Goal: Check status: Check status

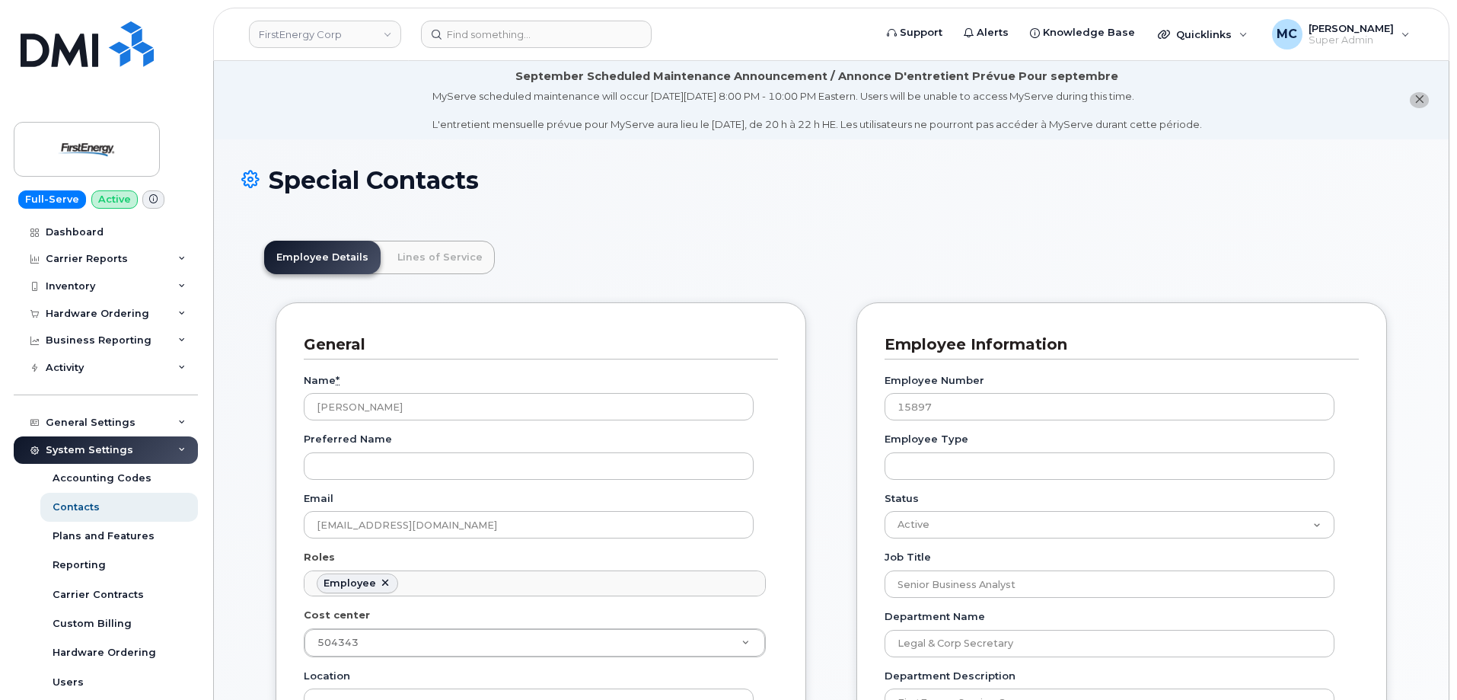
scroll to position [45, 0]
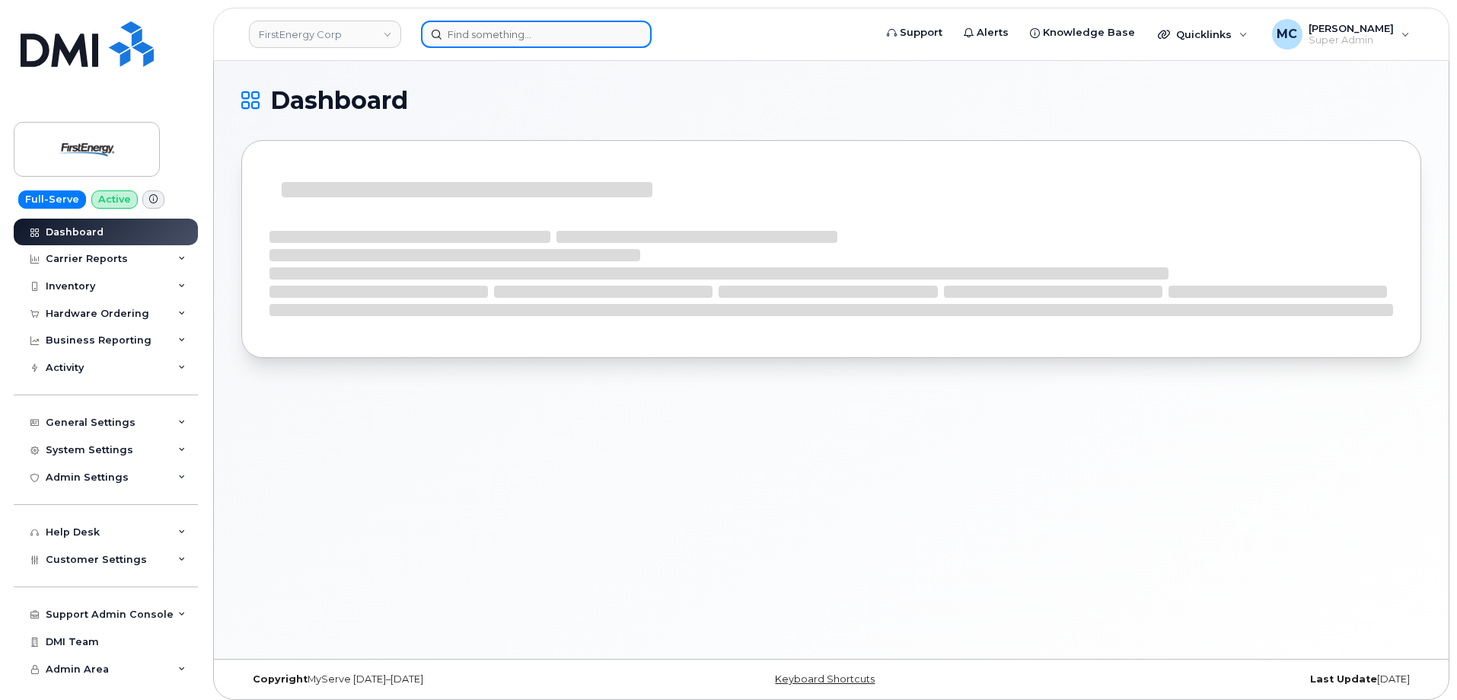
click at [496, 38] on input at bounding box center [536, 34] width 231 height 27
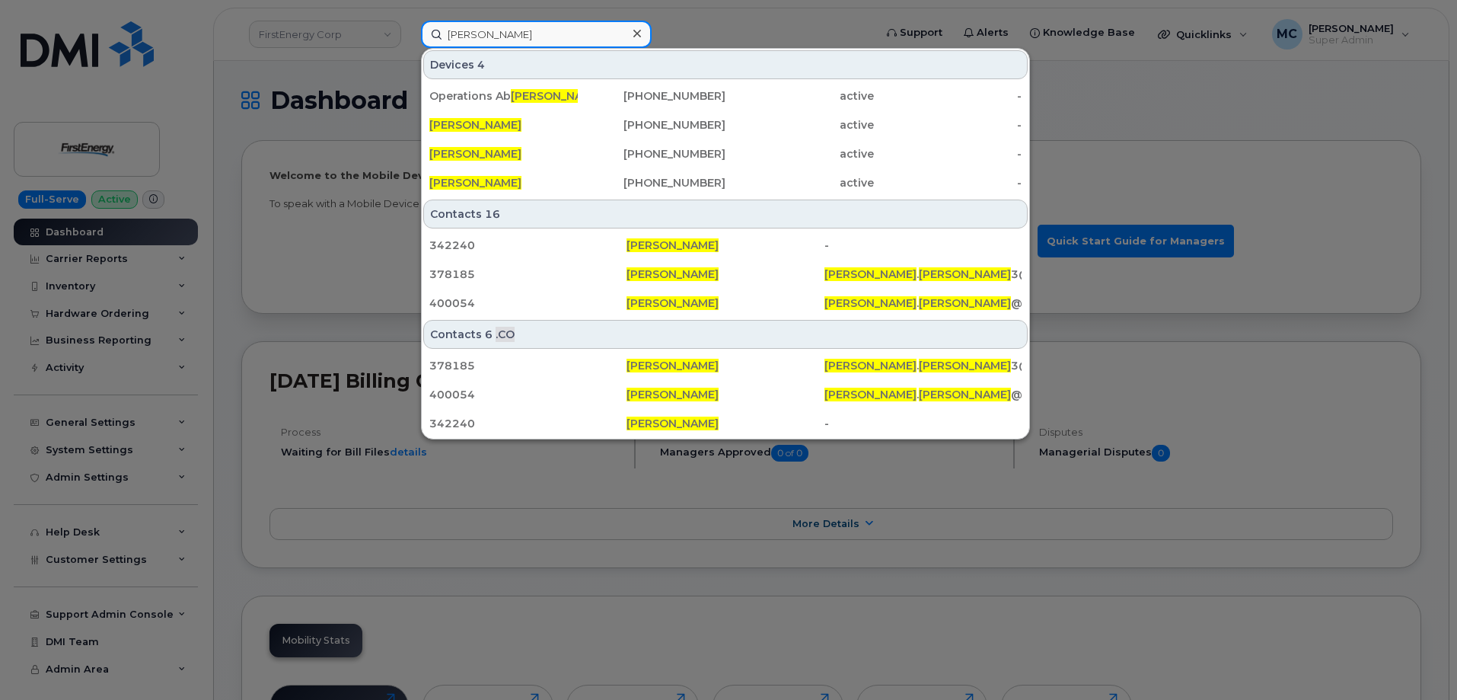
type input "gustavo martinez"
click at [637, 31] on icon at bounding box center [638, 33] width 8 height 12
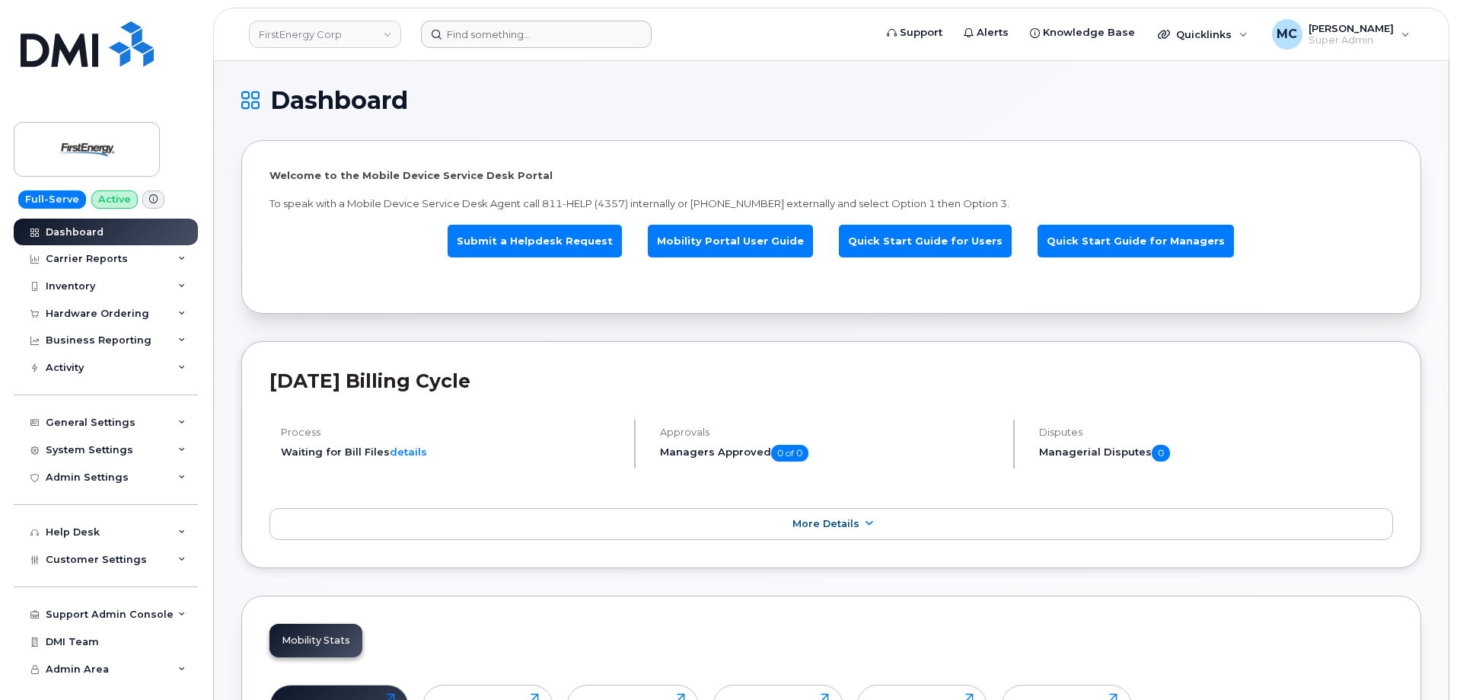
click at [726, 40] on form at bounding box center [642, 34] width 443 height 27
click at [142, 311] on div "Hardware Ordering" at bounding box center [98, 314] width 104 height 12
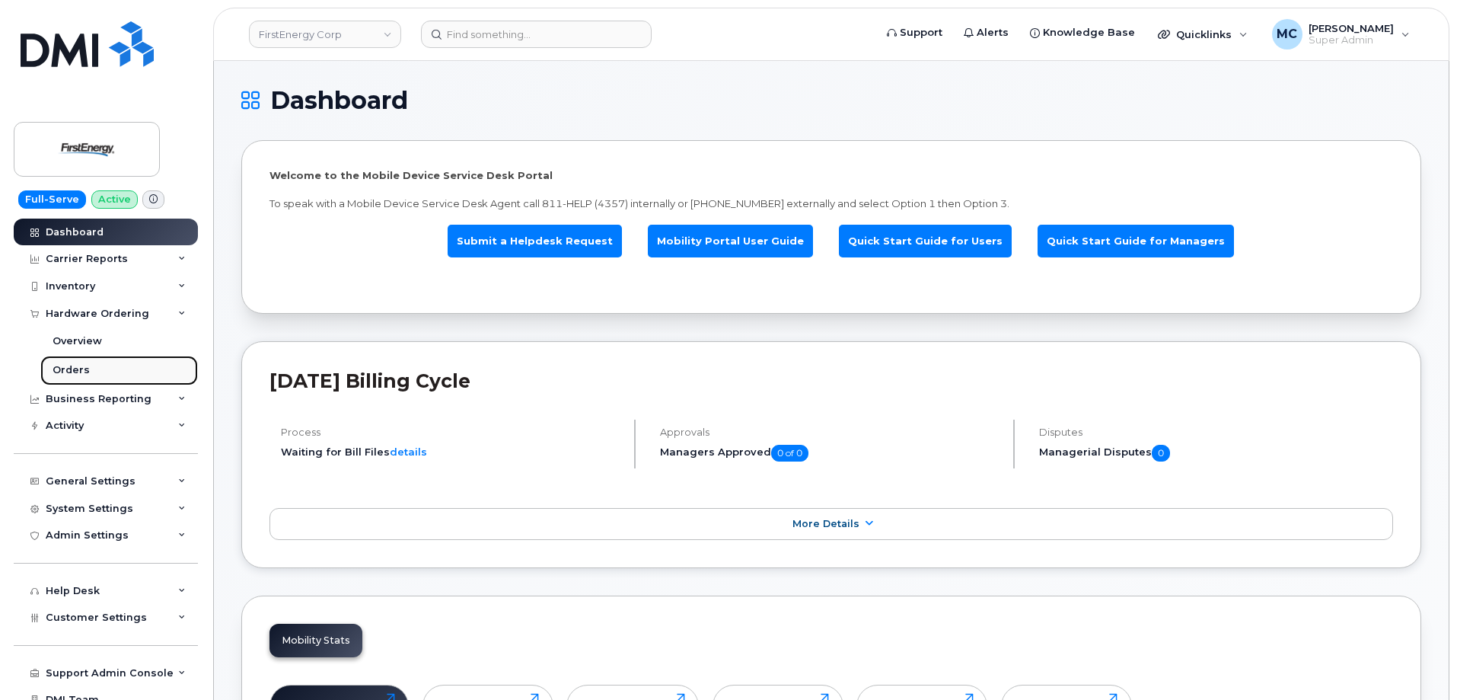
click at [129, 373] on link "Orders" at bounding box center [119, 370] width 158 height 29
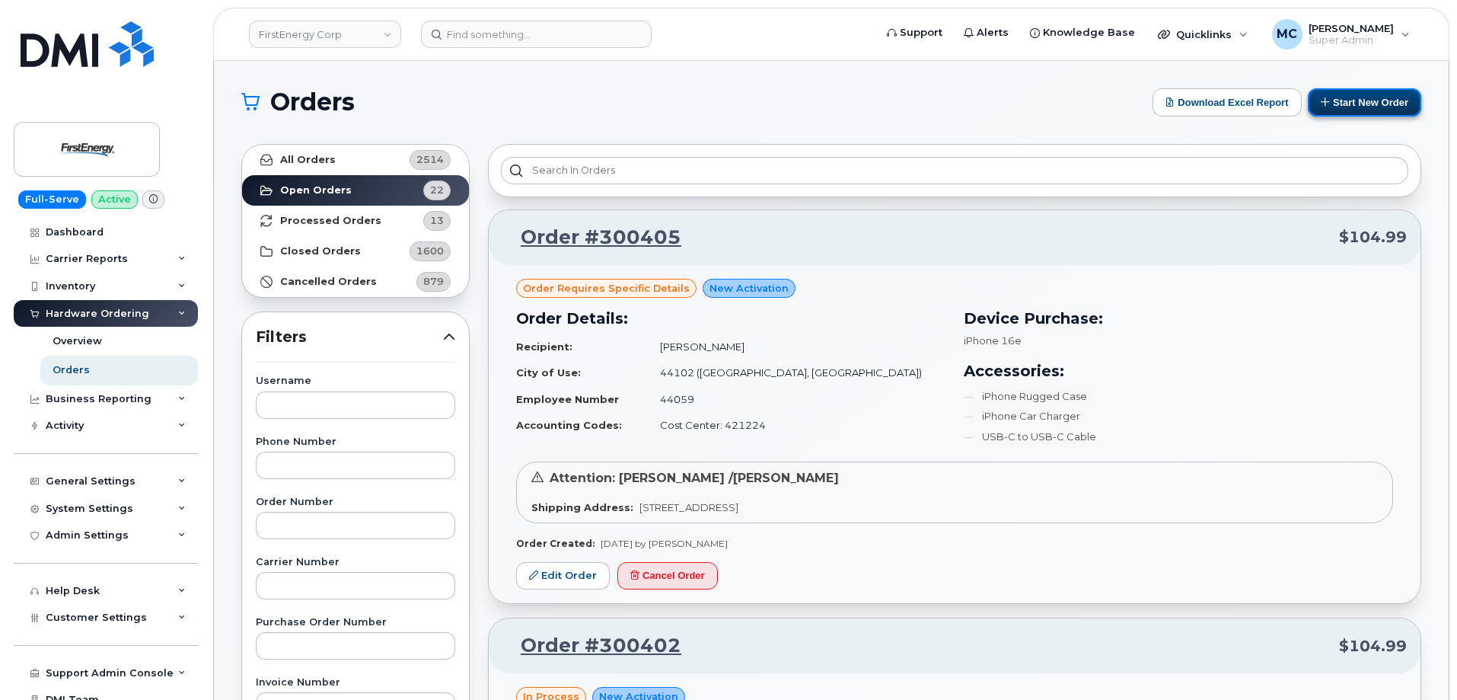
click at [1369, 104] on button "Start New Order" at bounding box center [1364, 102] width 113 height 28
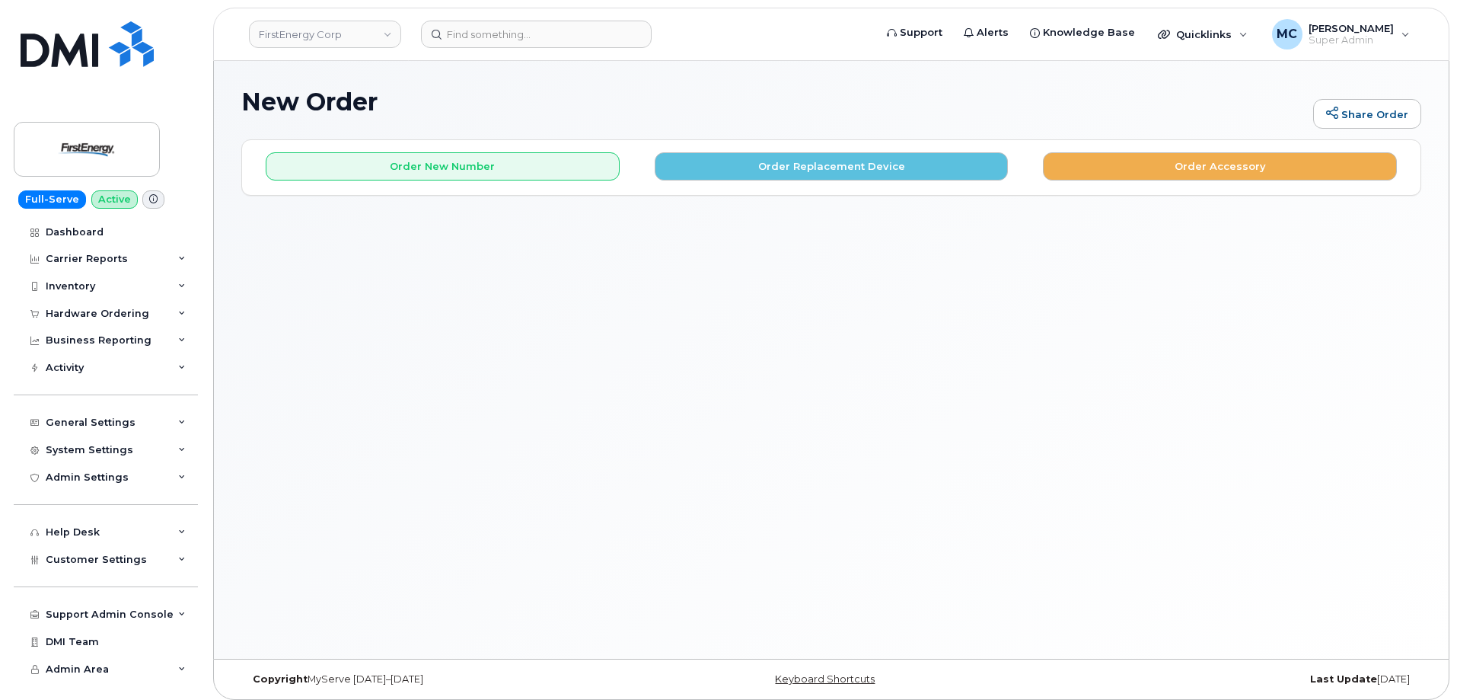
click at [622, 312] on div "New Order Share Order × Share This Order If you want to allow others to create …" at bounding box center [831, 360] width 1235 height 598
click at [510, 267] on div "New Order Share Order × Share This Order If you want to allow others to create …" at bounding box center [831, 360] width 1235 height 598
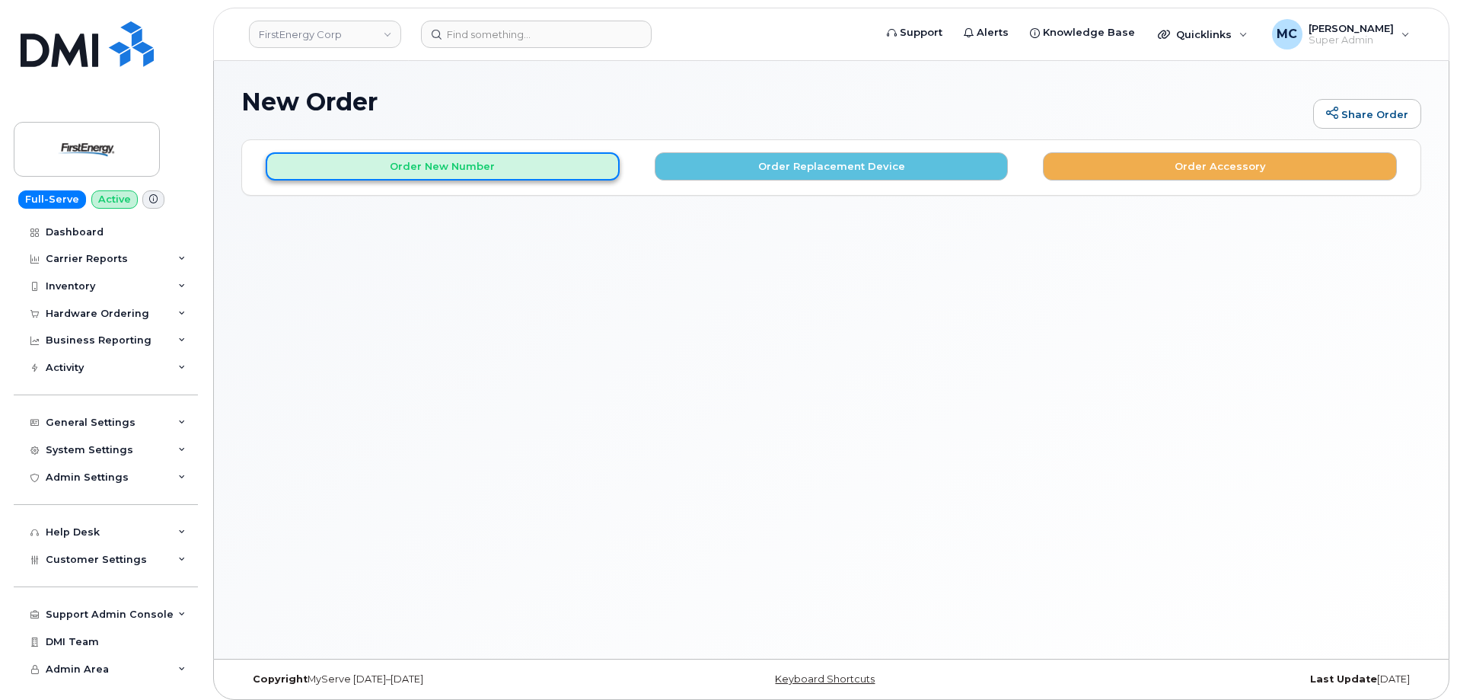
click at [519, 168] on button "Order New Number" at bounding box center [443, 166] width 354 height 28
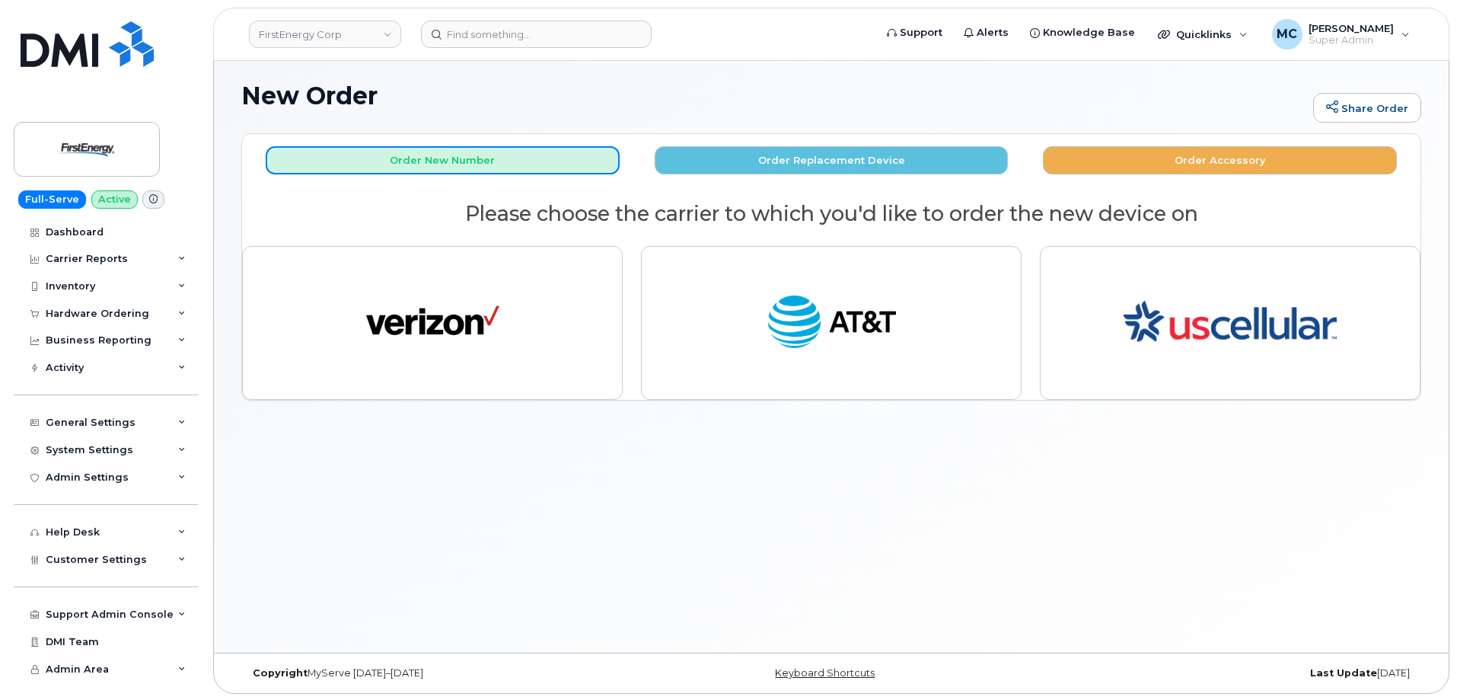
scroll to position [8, 0]
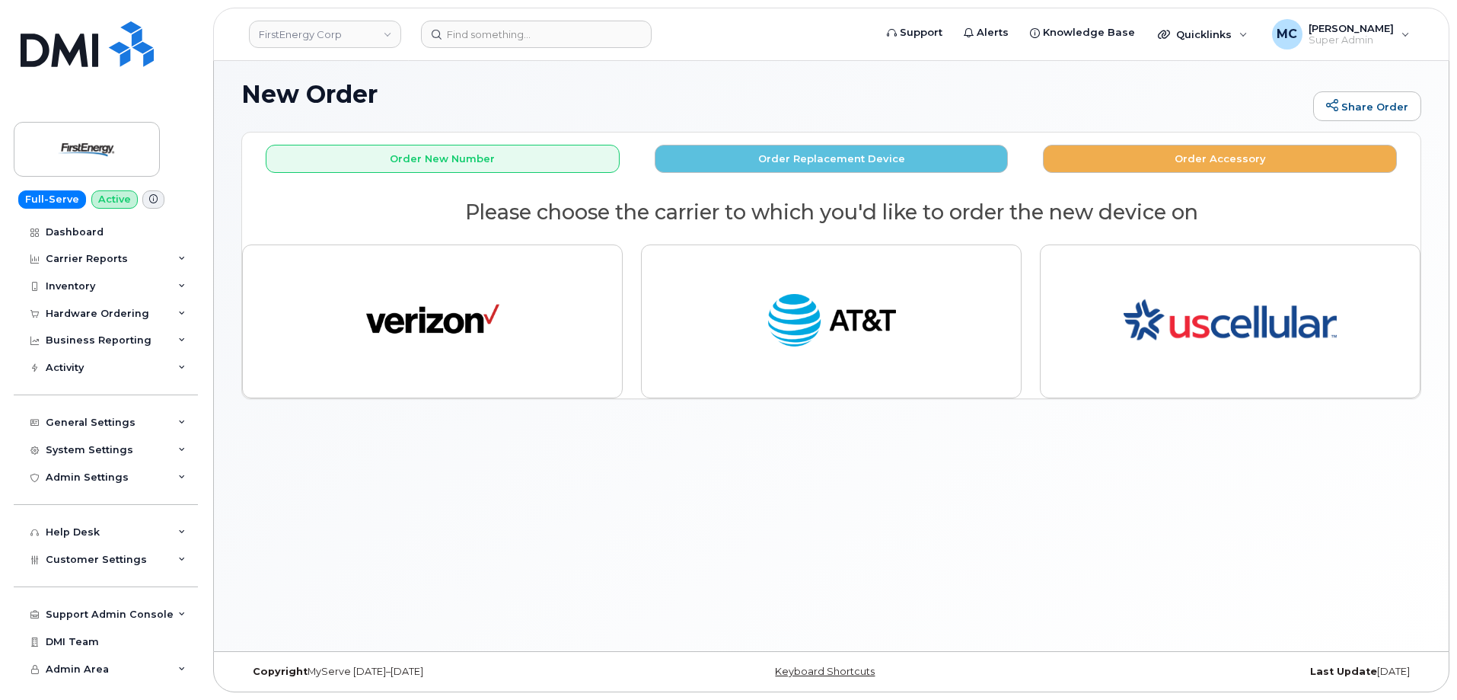
click at [720, 210] on h2 "Please choose the carrier to which you'd like to order the new device on" at bounding box center [831, 212] width 1179 height 23
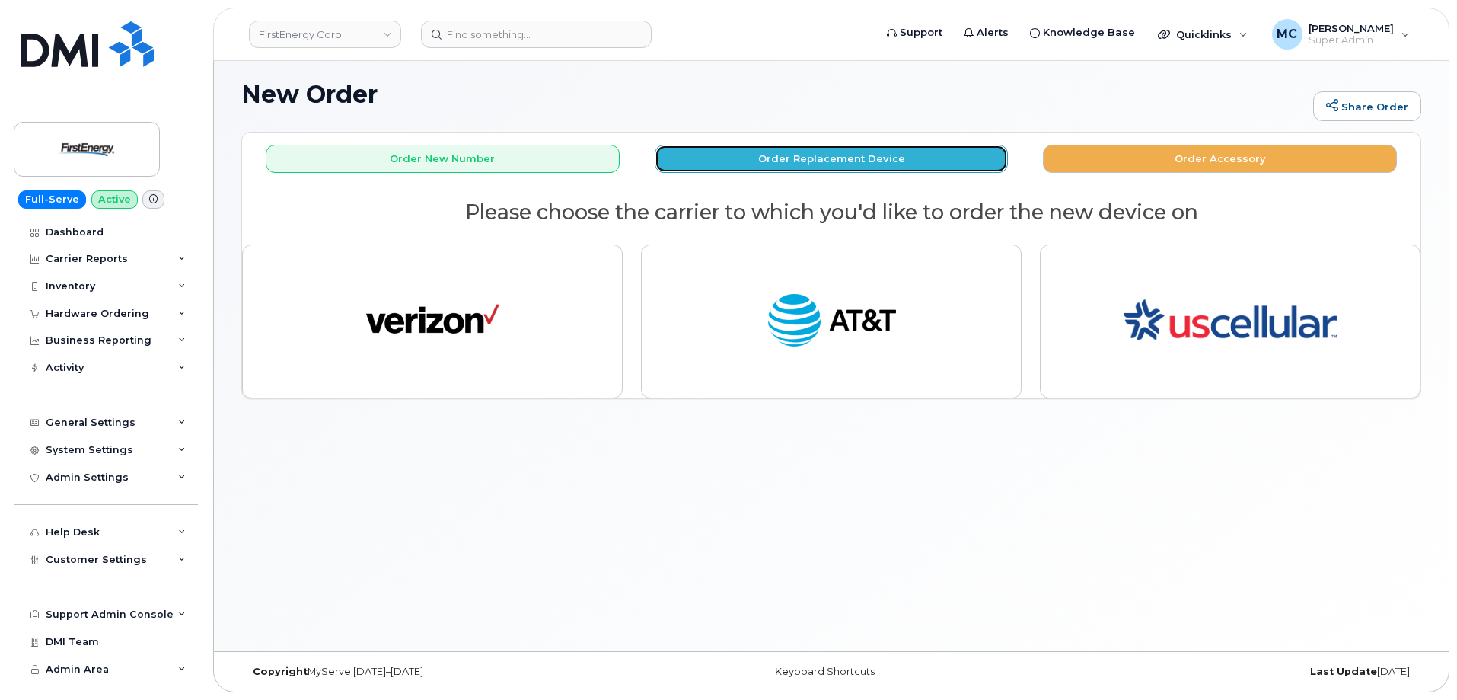
click at [834, 159] on button "Order Replacement Device" at bounding box center [832, 159] width 354 height 28
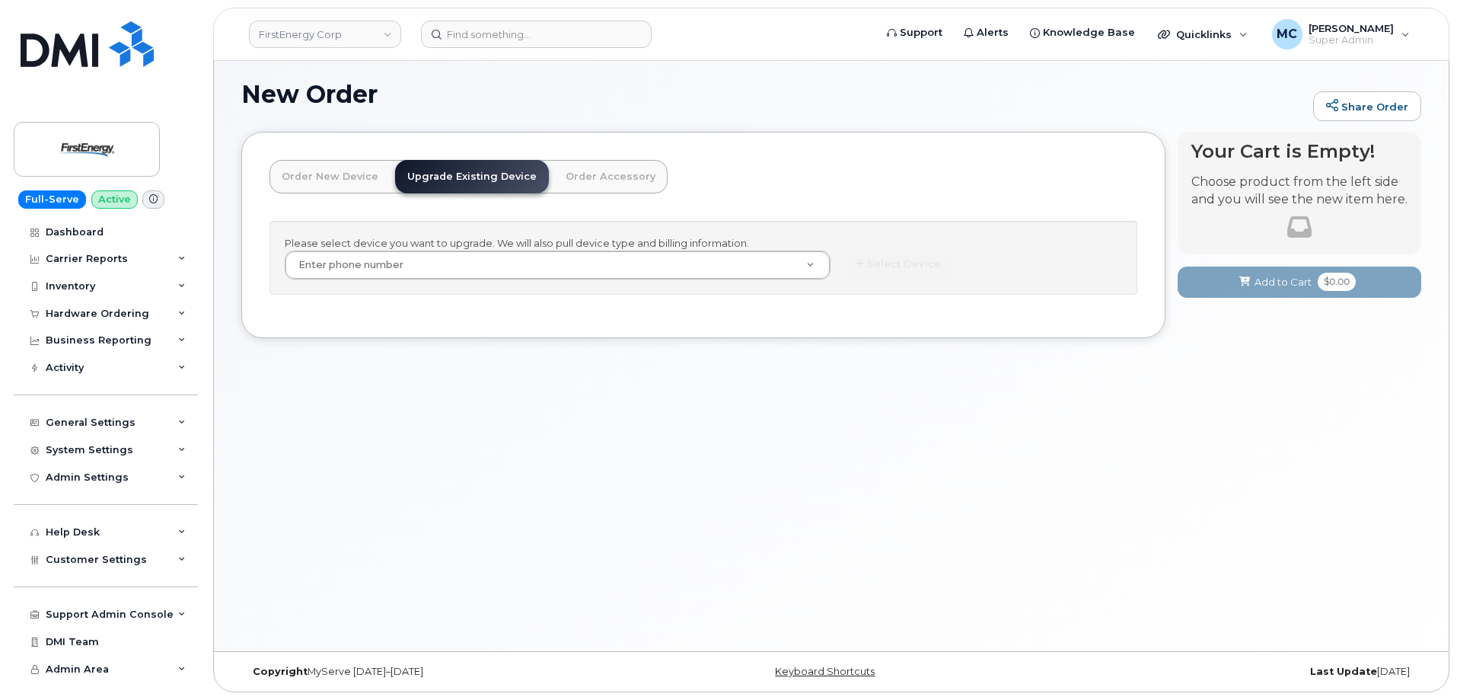
click at [305, 172] on link "Order New Device" at bounding box center [330, 177] width 121 height 34
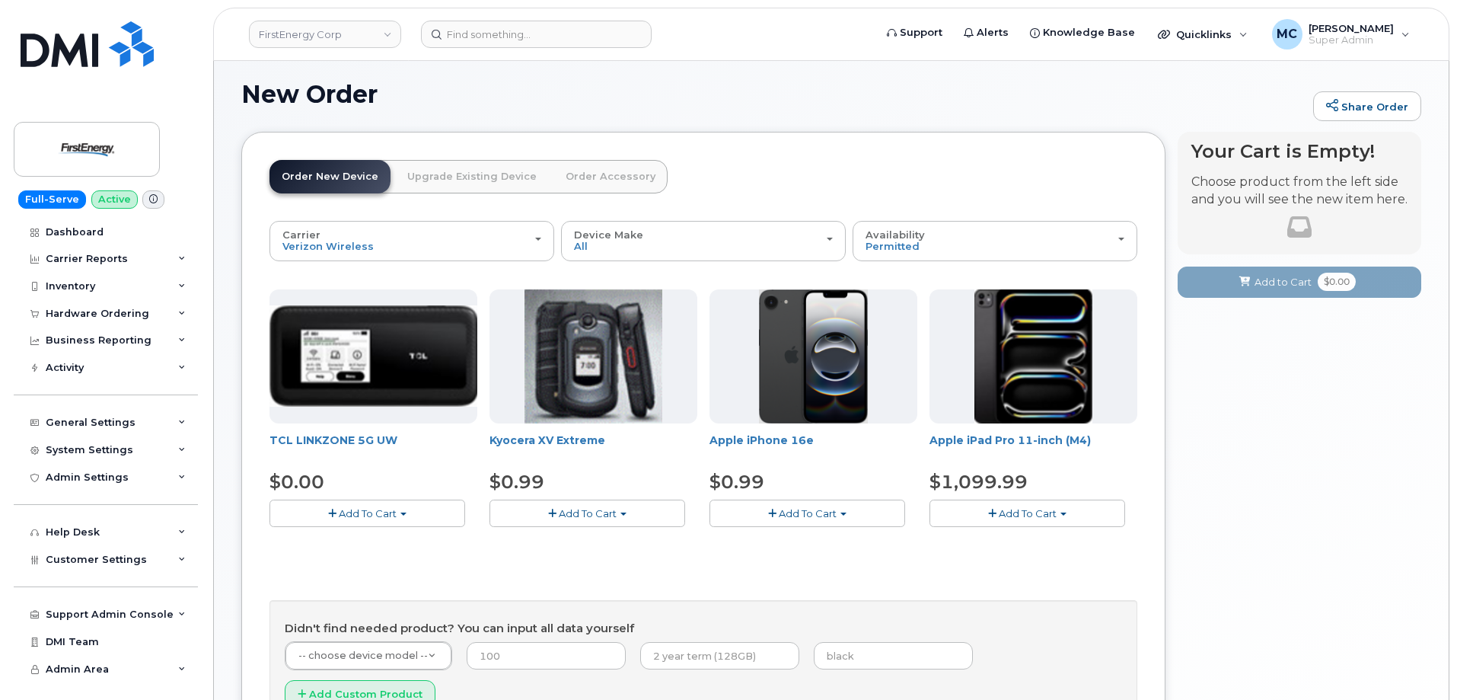
click at [772, 94] on h1 "New Order" at bounding box center [773, 94] width 1065 height 27
click at [130, 314] on div "Hardware Ordering" at bounding box center [98, 314] width 104 height 12
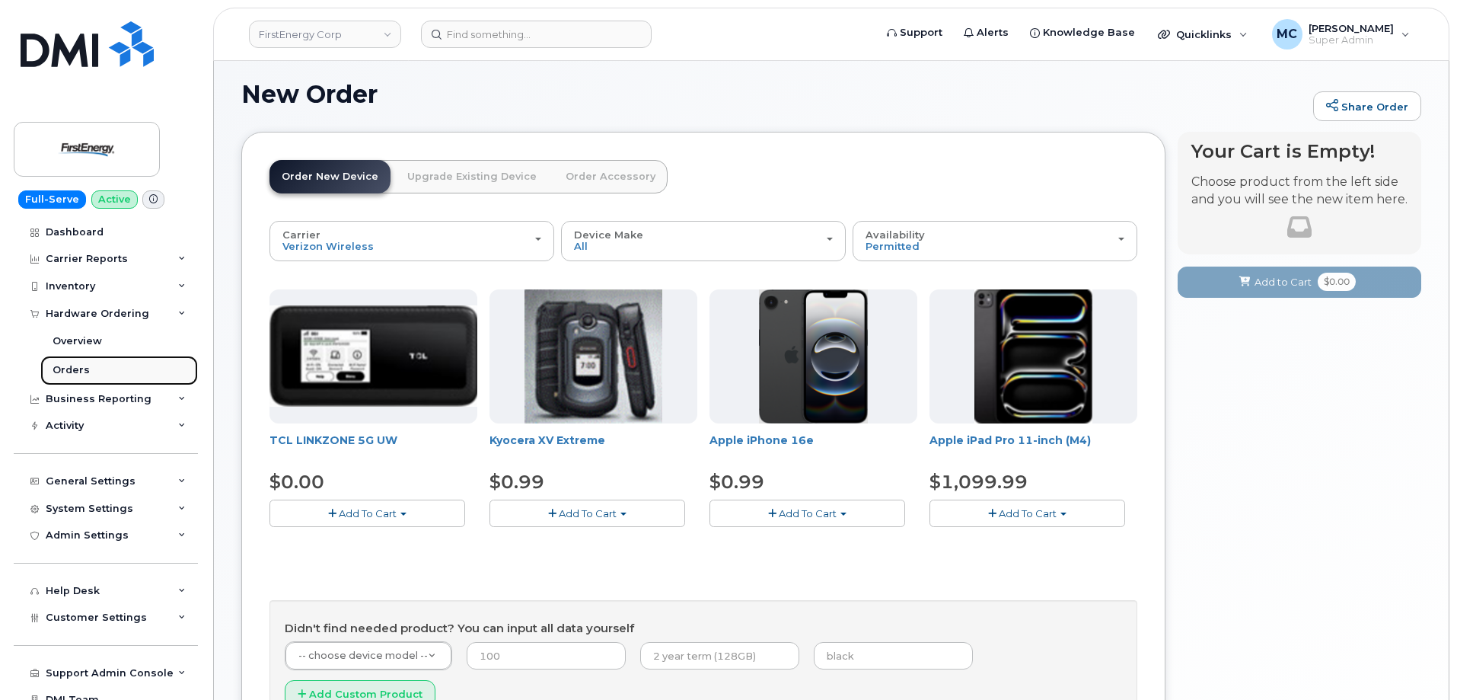
click at [103, 368] on link "Orders" at bounding box center [119, 370] width 158 height 29
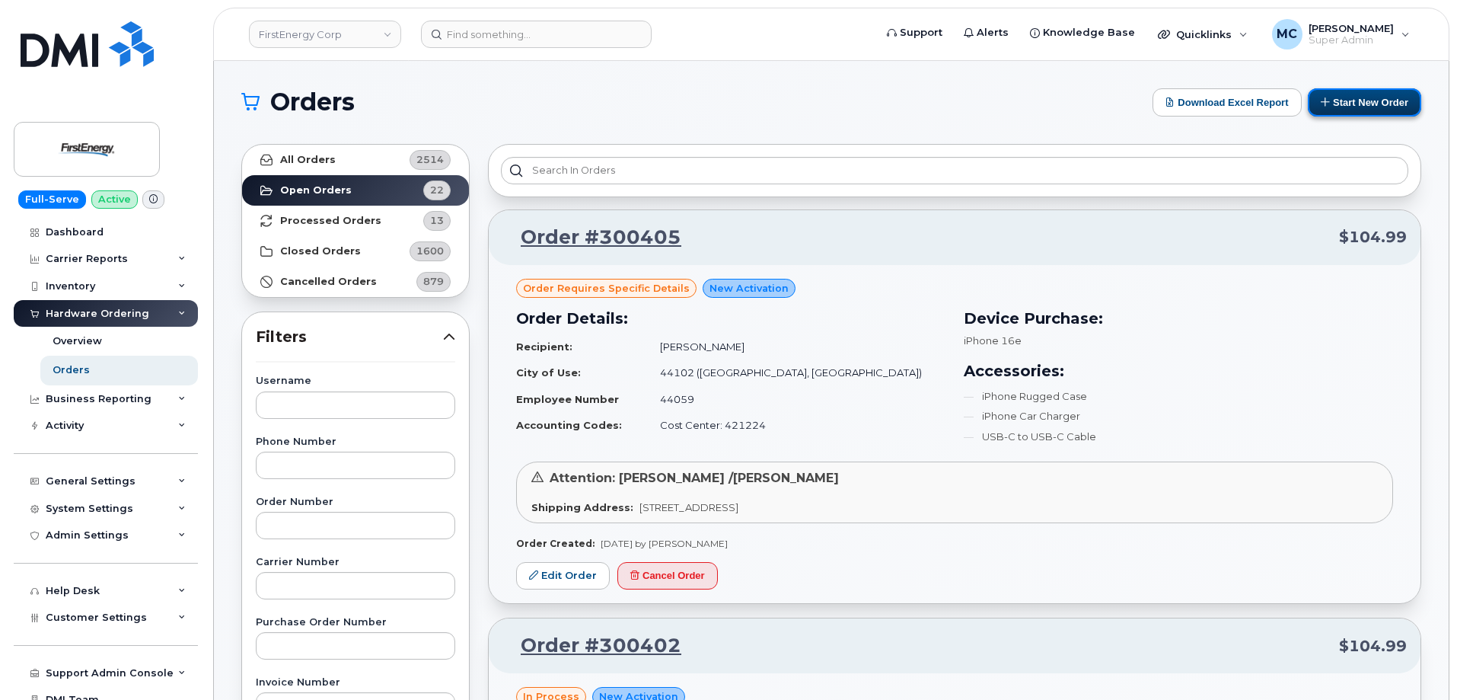
click at [1362, 100] on button "Start New Order" at bounding box center [1364, 102] width 113 height 28
click at [1329, 105] on icon at bounding box center [1326, 102] width 10 height 10
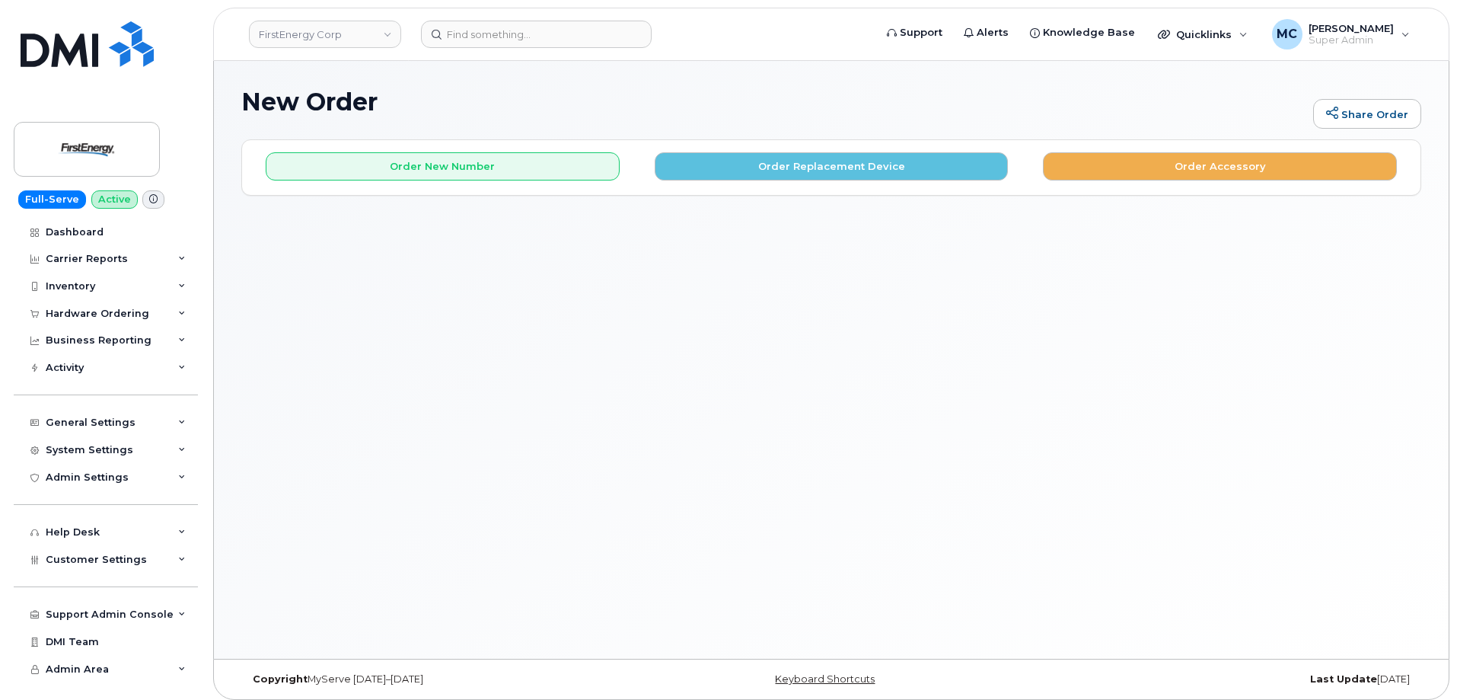
click at [810, 112] on h1 "New Order" at bounding box center [773, 101] width 1065 height 27
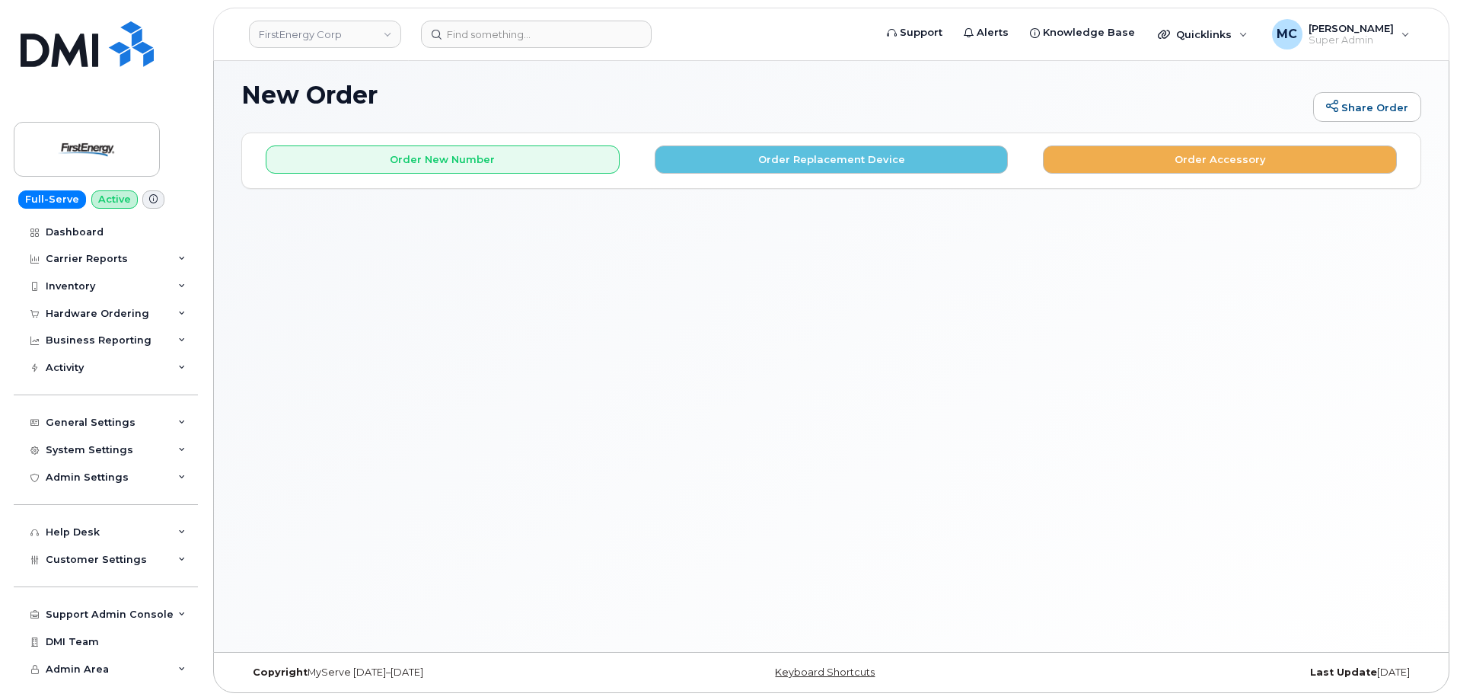
scroll to position [8, 0]
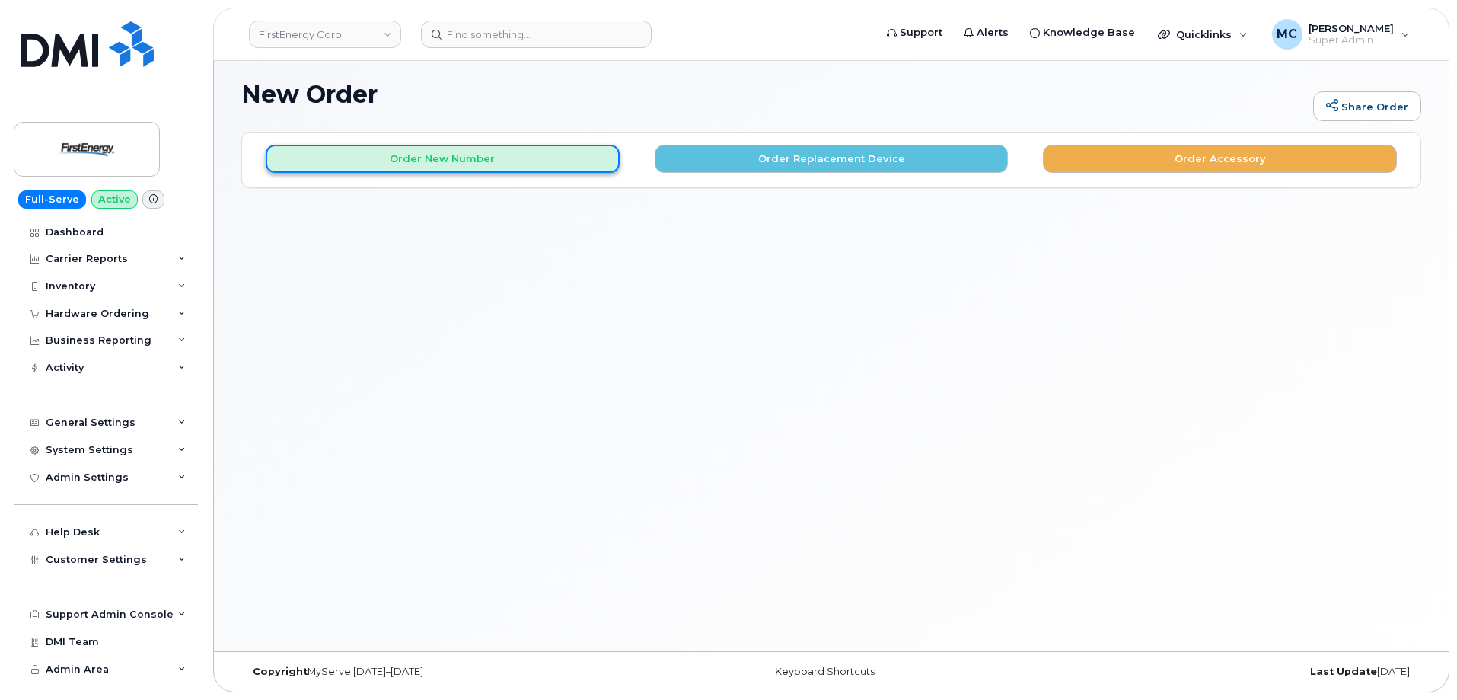
click at [575, 161] on button "Order New Number" at bounding box center [443, 159] width 354 height 28
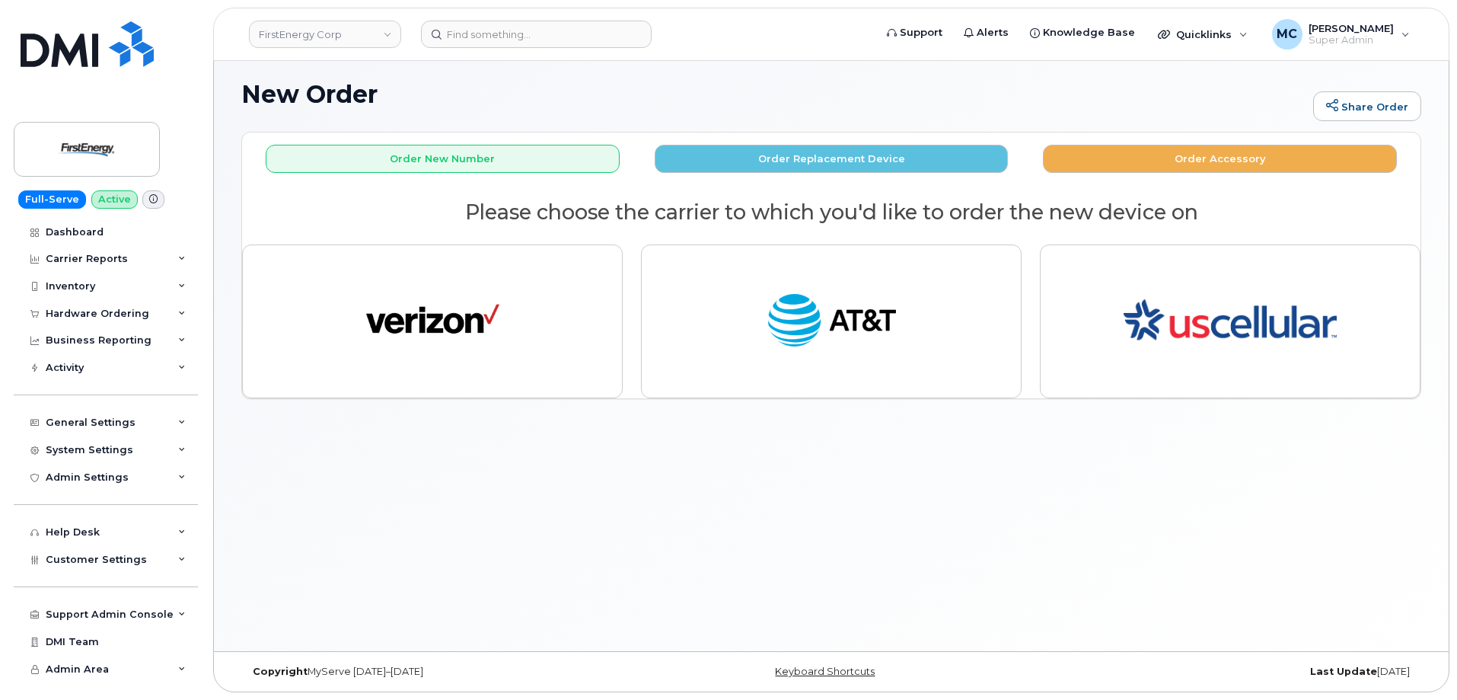
click at [590, 216] on h2 "Please choose the carrier to which you'd like to order the new device on" at bounding box center [831, 212] width 1179 height 23
click at [849, 95] on h1 "New Order" at bounding box center [773, 94] width 1065 height 27
click at [549, 468] on div "New Order Share Order × Share This Order If you want to allow others to create …" at bounding box center [831, 352] width 1235 height 598
click at [515, 599] on div "New Order Share Order × Share This Order If you want to allow others to create …" at bounding box center [831, 352] width 1235 height 598
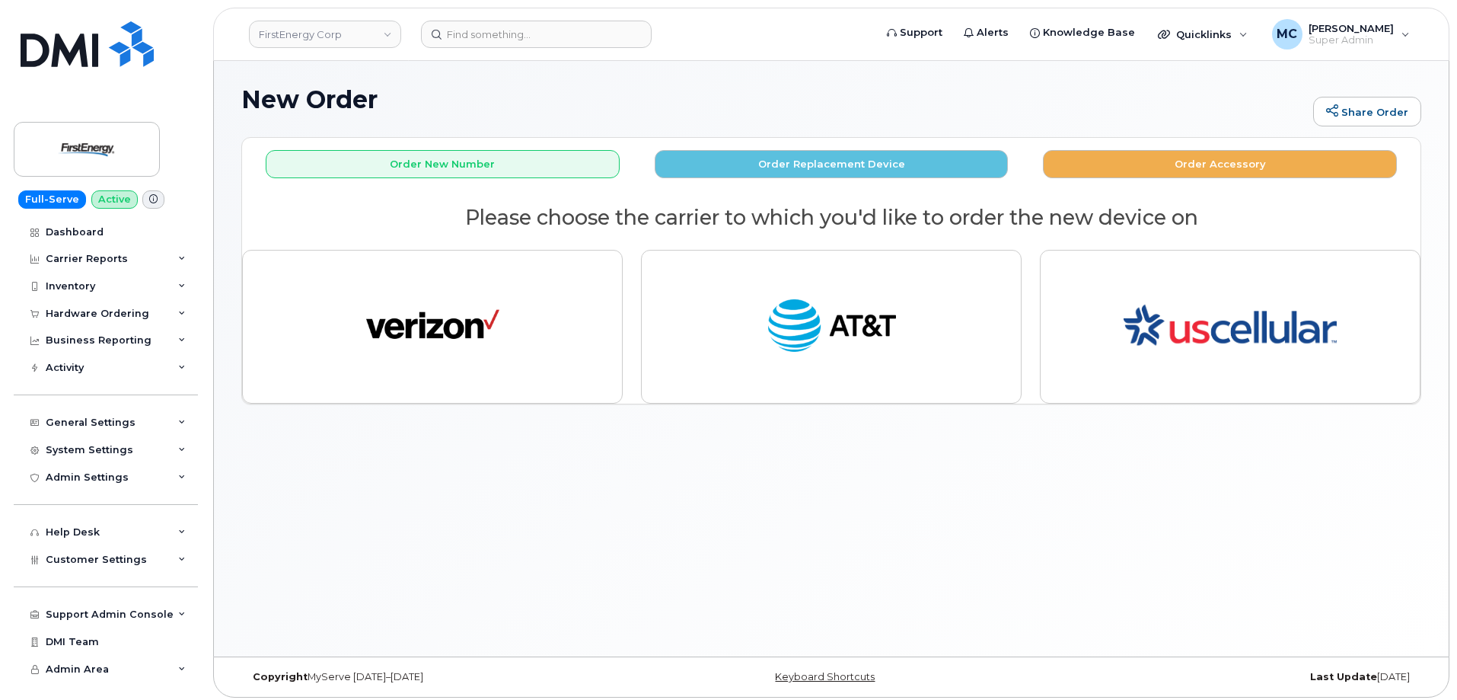
scroll to position [0, 0]
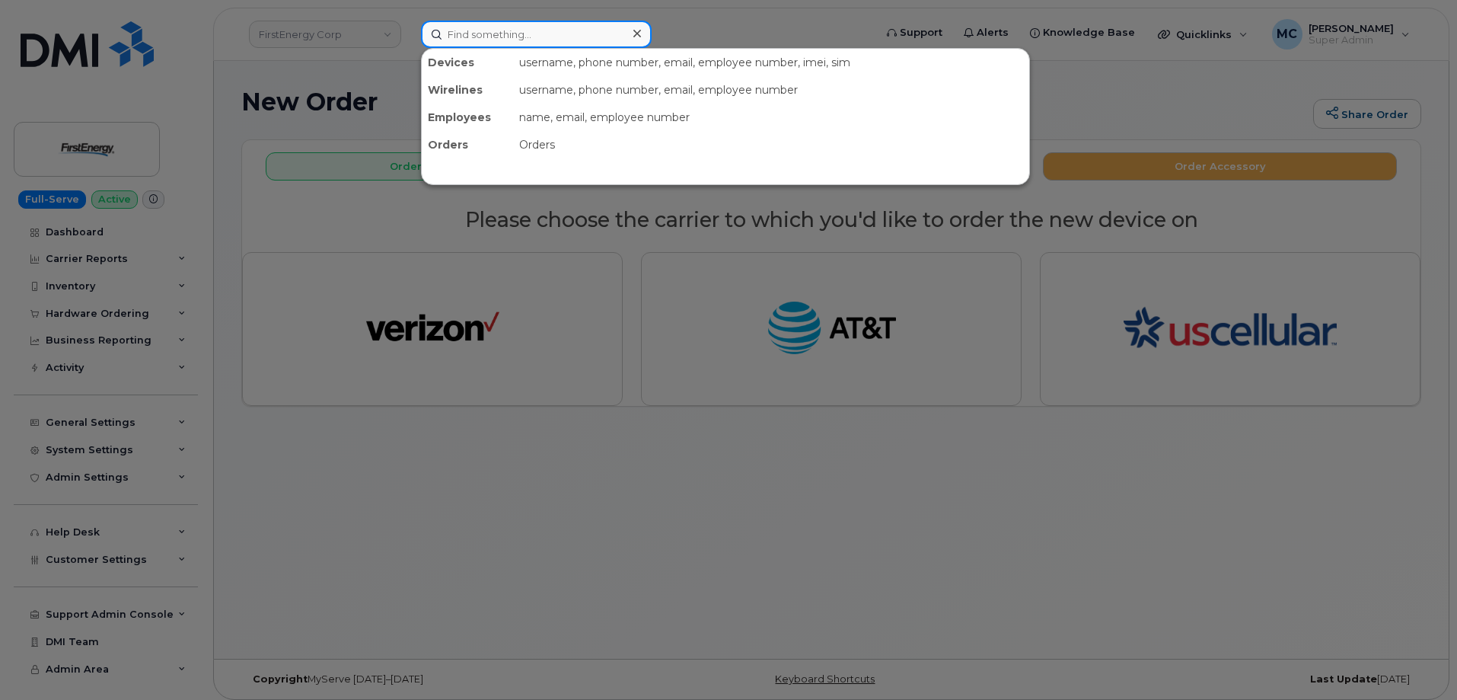
paste input "[PHONE_NUMBER]"
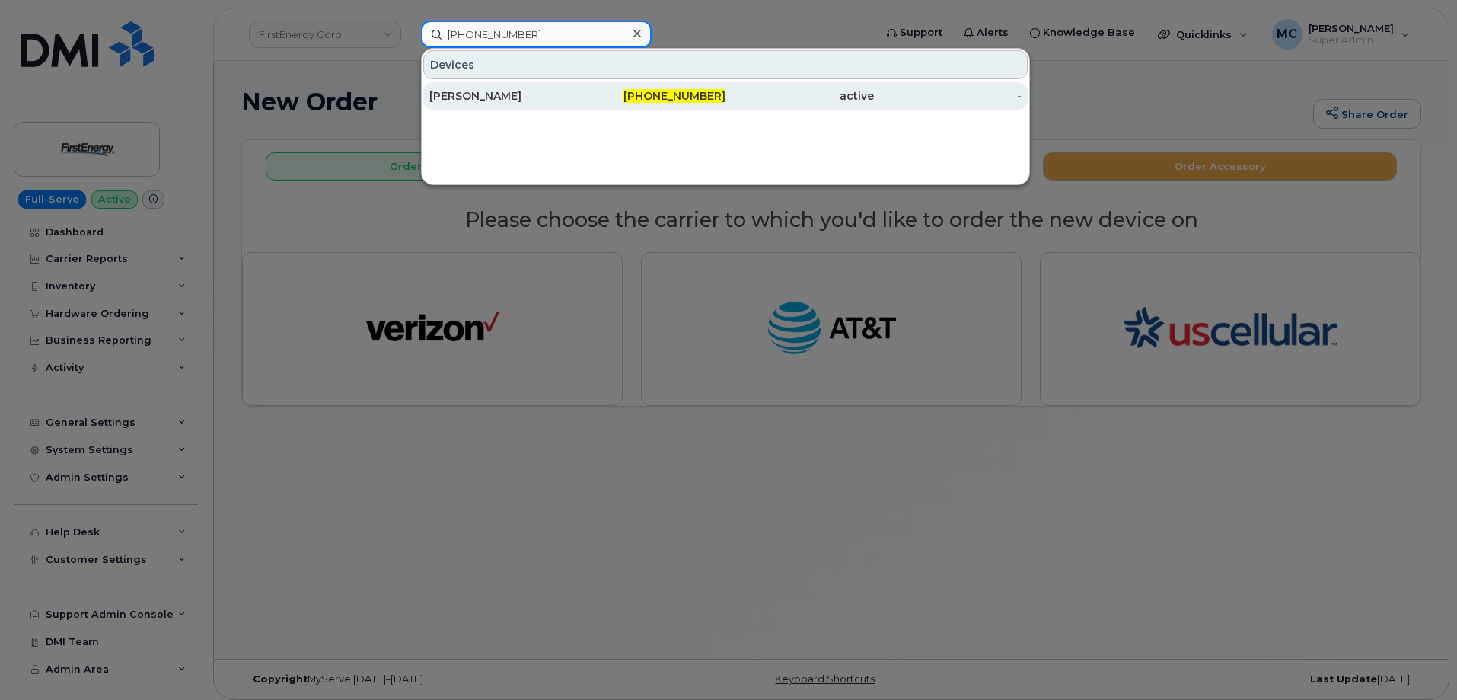
type input "[PHONE_NUMBER]"
click at [650, 92] on span "[PHONE_NUMBER]" at bounding box center [675, 96] width 102 height 14
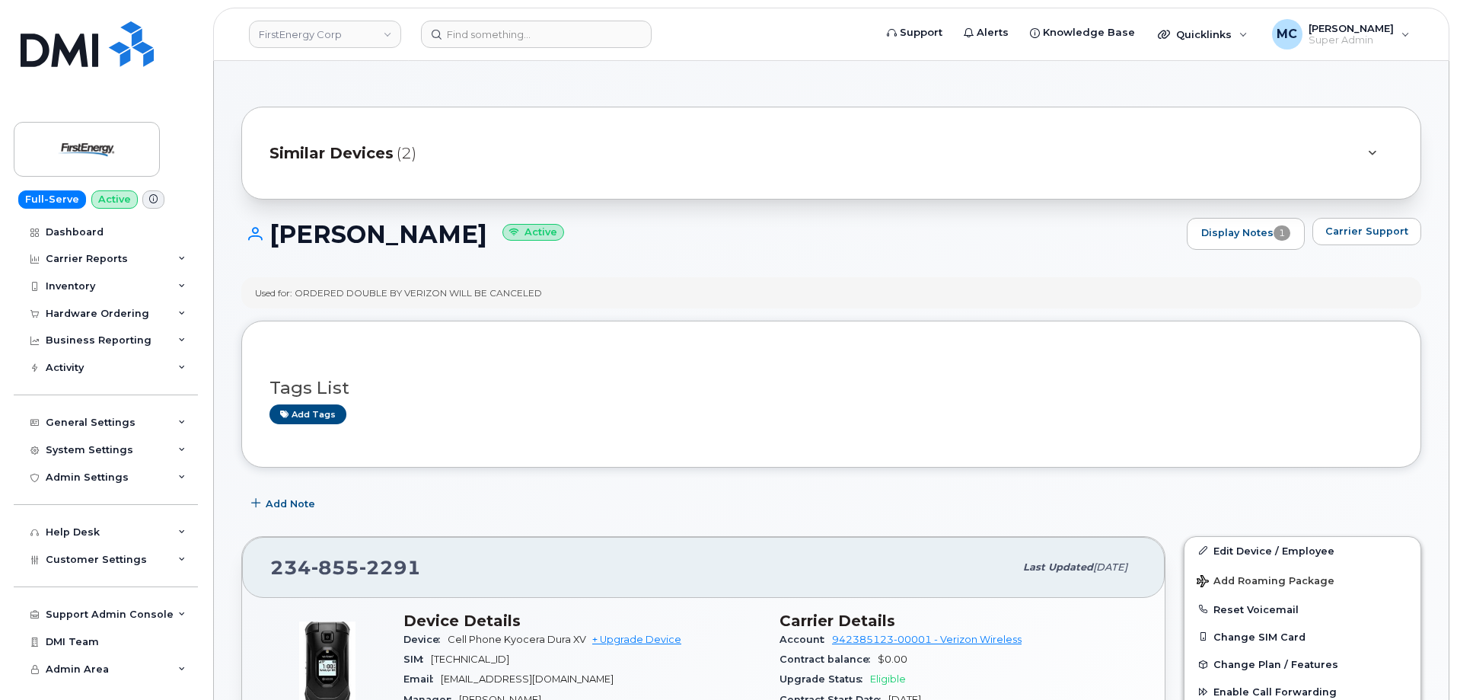
drag, startPoint x: 493, startPoint y: 235, endPoint x: 257, endPoint y: 235, distance: 235.3
click at [257, 235] on h1 "[PERSON_NAME] Active" at bounding box center [710, 234] width 938 height 27
copy h1 "[PERSON_NAME]"
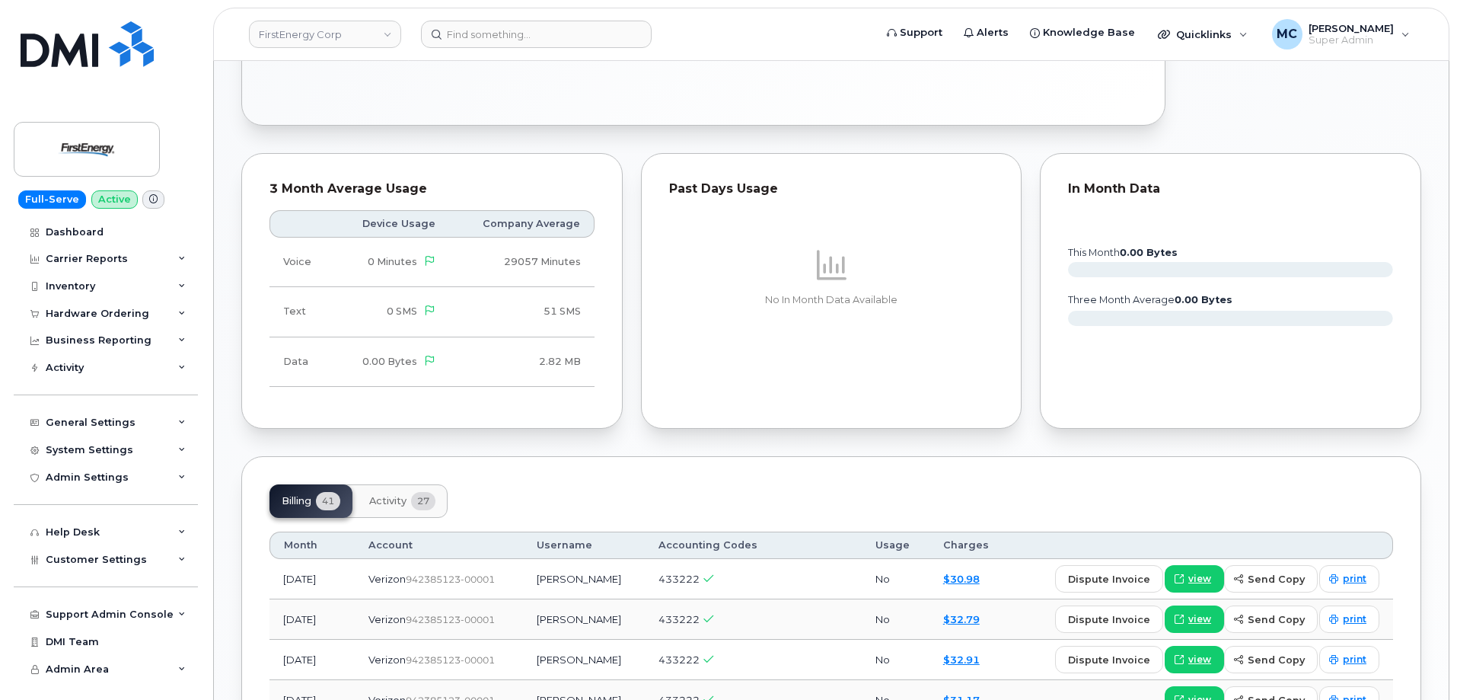
scroll to position [1136, 0]
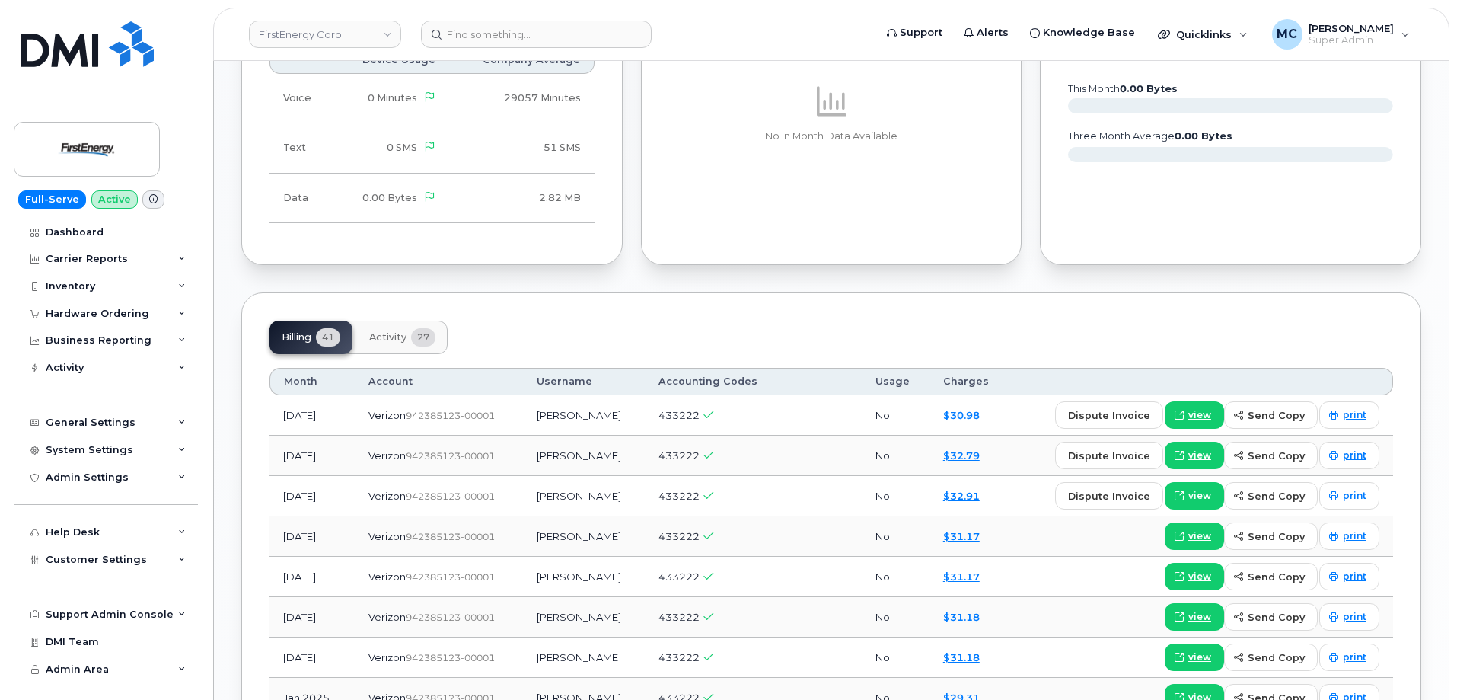
click at [387, 343] on button "Activity 27" at bounding box center [402, 338] width 91 height 34
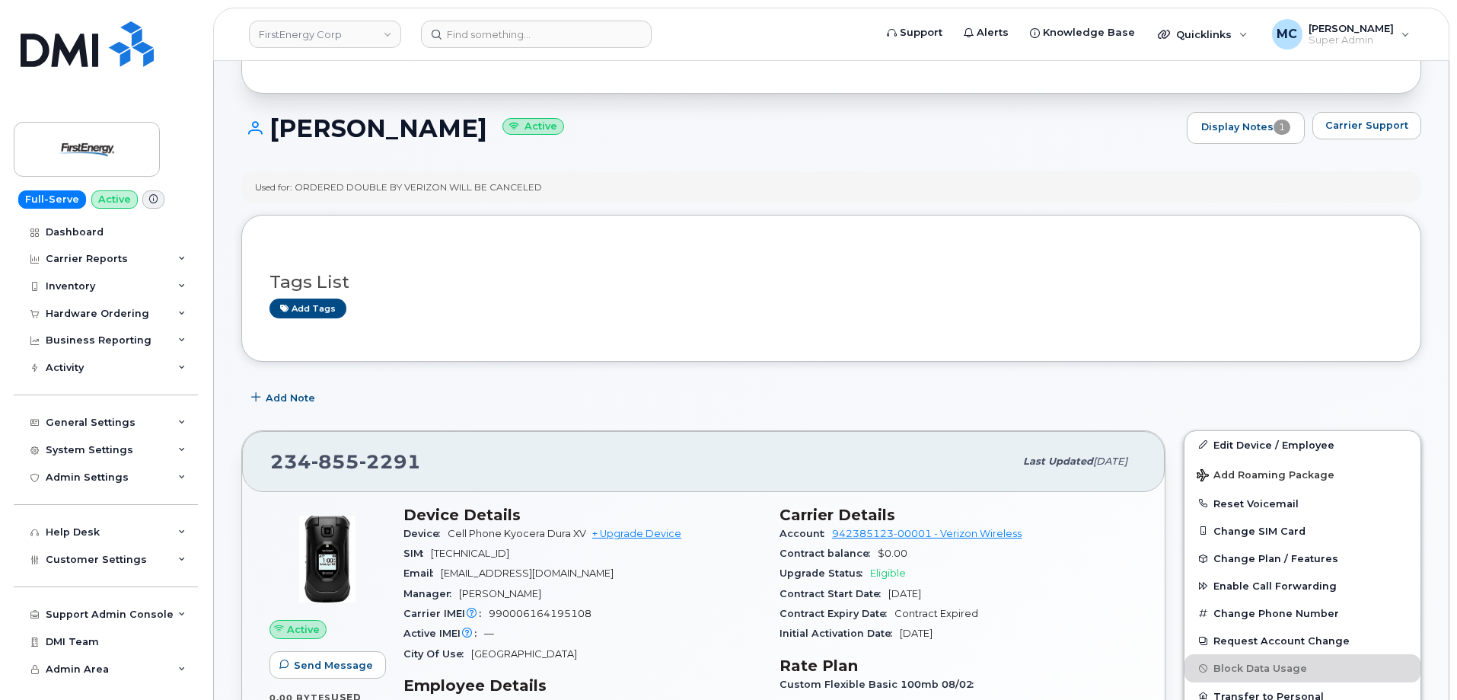
scroll to position [84, 0]
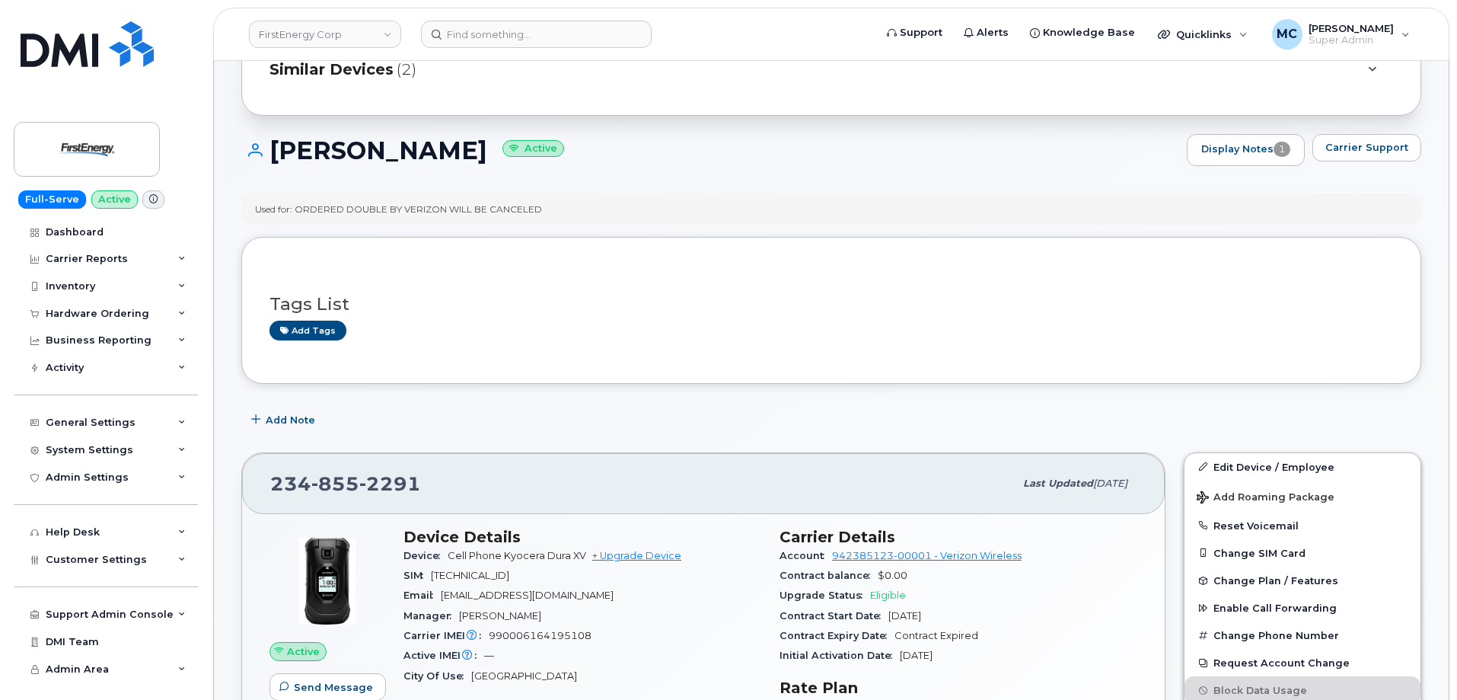
click at [488, 209] on div "Used for: ORDERED DOUBLE BY VERIZON WILL BE CANCELED" at bounding box center [398, 209] width 287 height 13
click at [520, 295] on h3 "Tags List" at bounding box center [832, 304] width 1124 height 19
click at [1234, 152] on link "Display Notes 1" at bounding box center [1246, 151] width 120 height 34
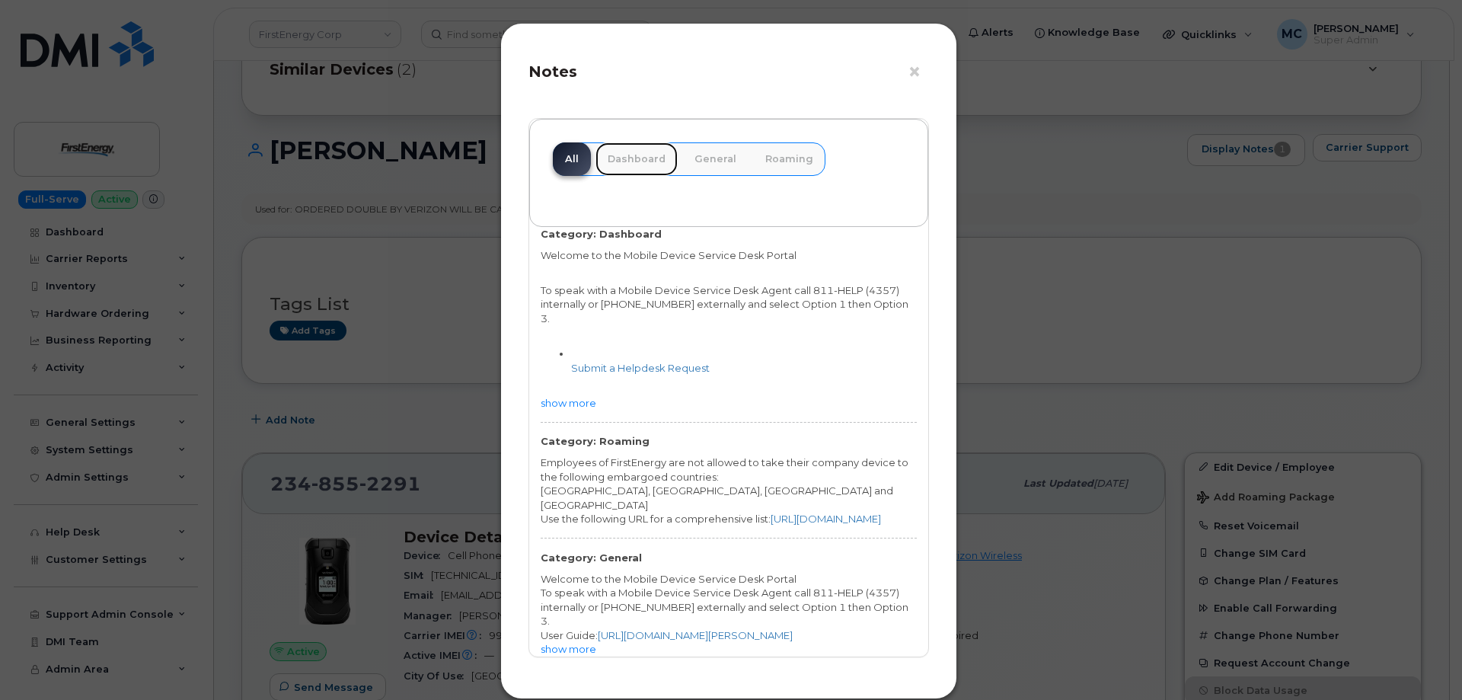
click at [628, 164] on link "Dashboard" at bounding box center [636, 159] width 82 height 34
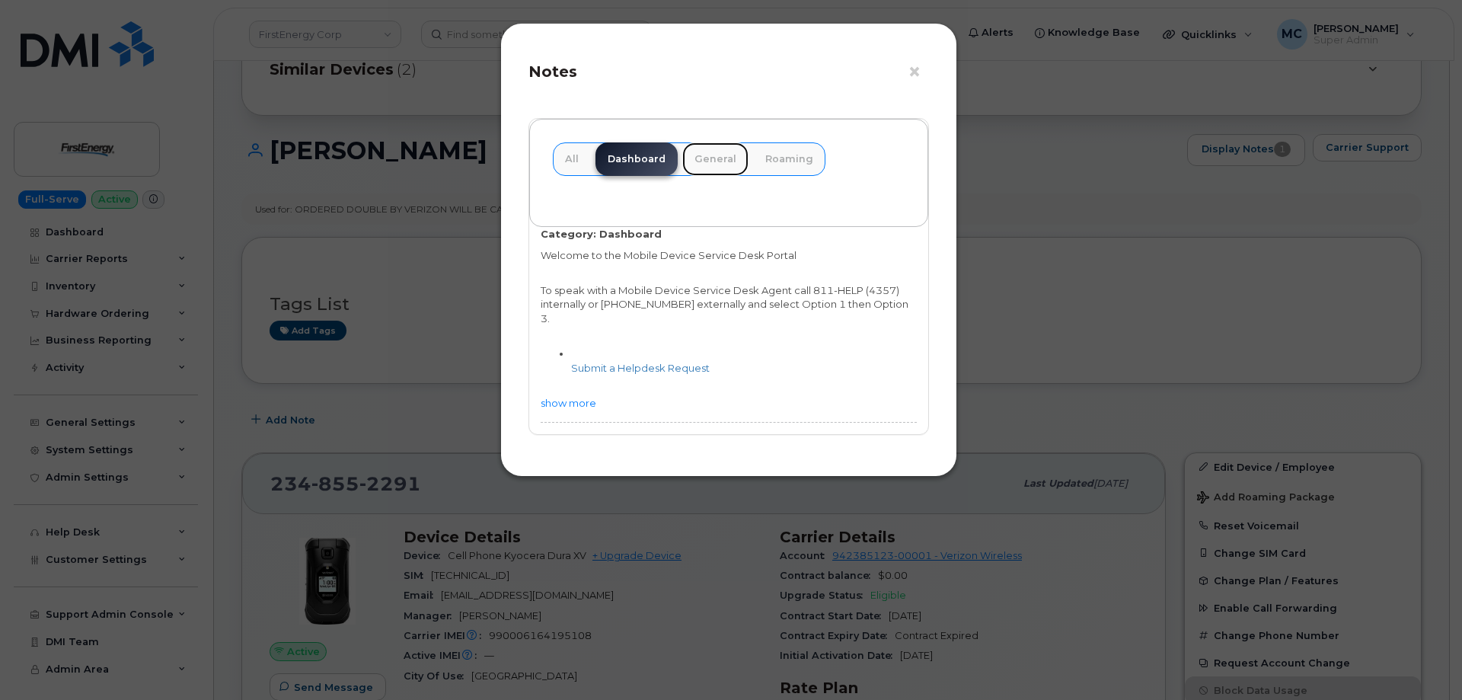
click at [724, 166] on link "General" at bounding box center [715, 159] width 66 height 34
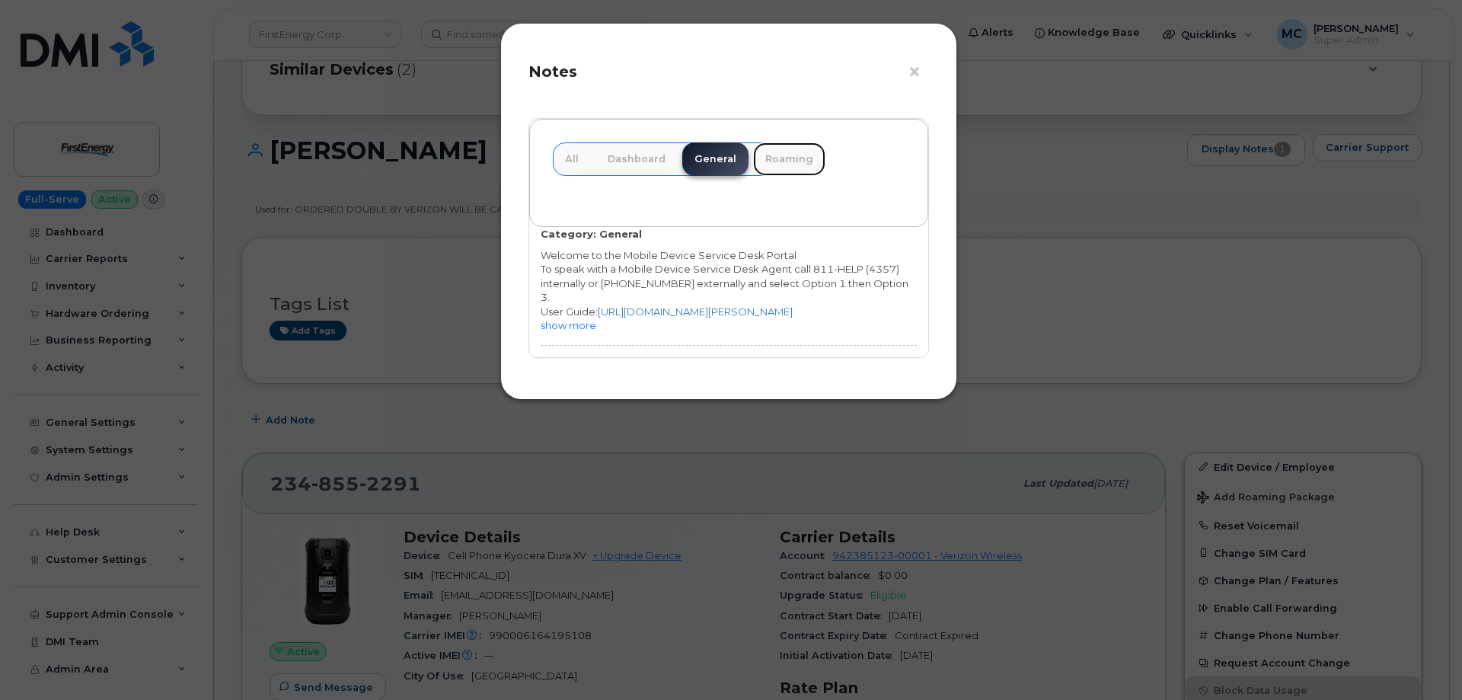
click at [783, 166] on link "Roaming" at bounding box center [789, 159] width 72 height 34
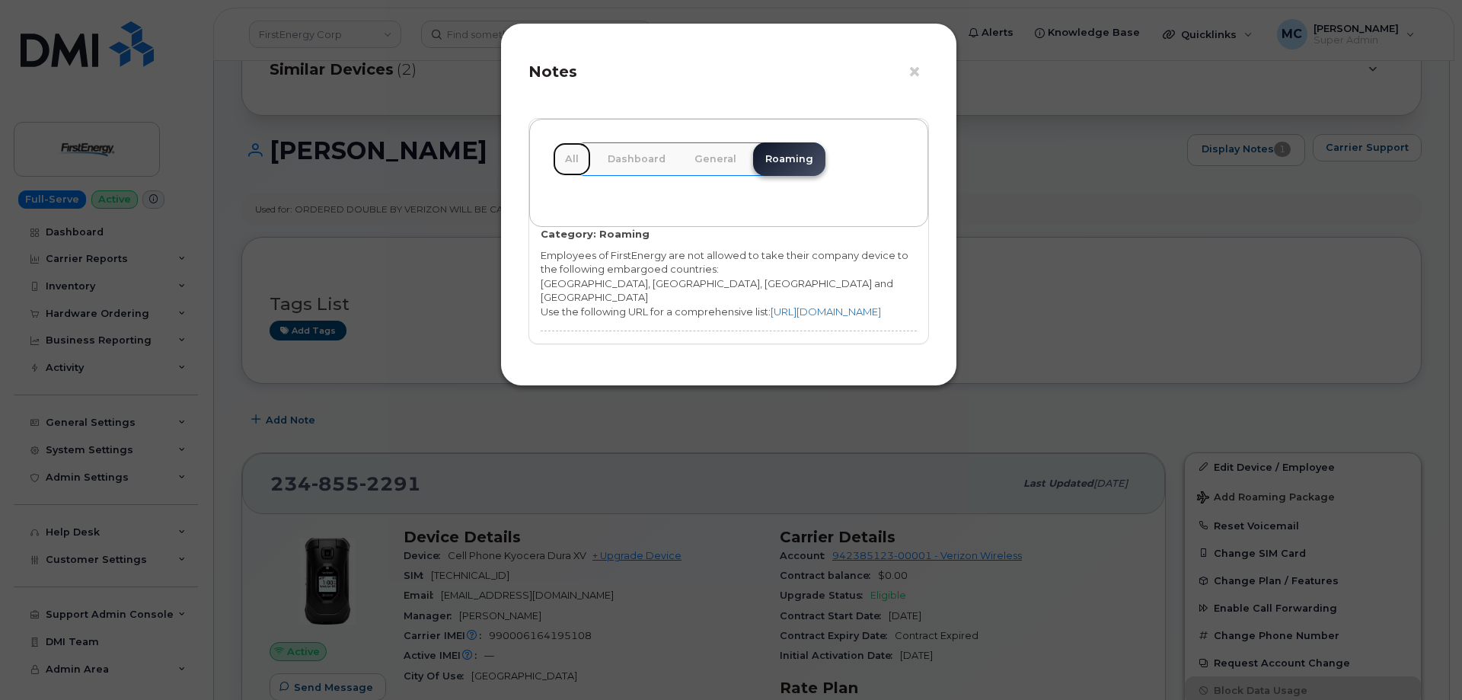
click at [568, 161] on link "All" at bounding box center [572, 159] width 38 height 34
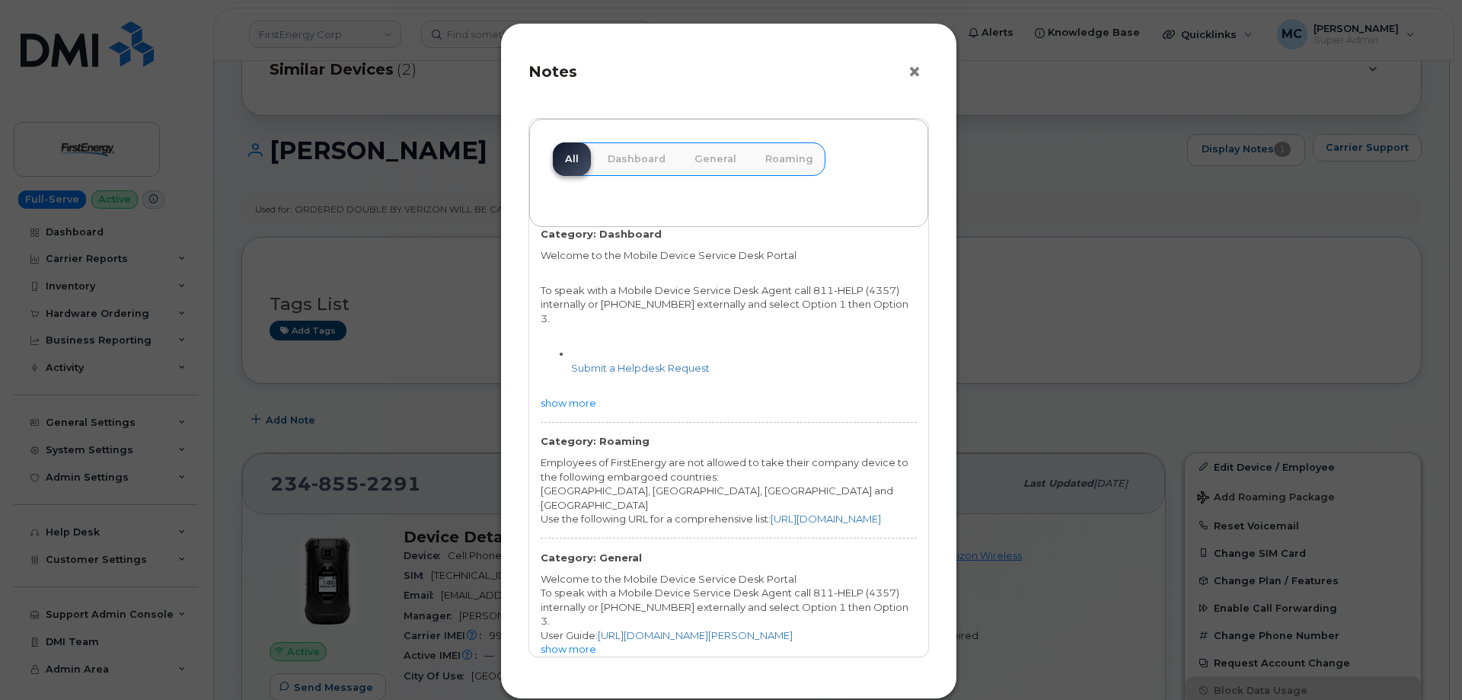
click at [912, 72] on button "×" at bounding box center [918, 72] width 21 height 23
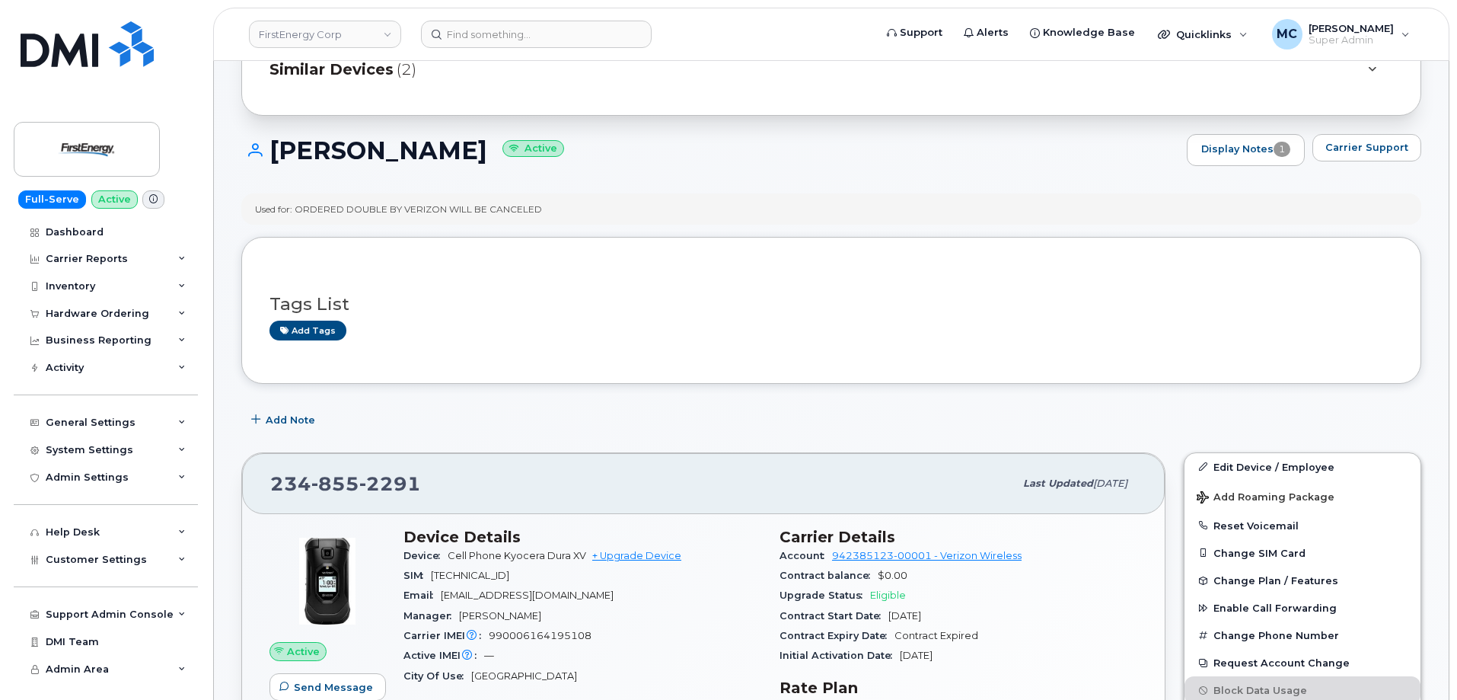
click at [881, 158] on h1 "JAMES HELMETZI Active" at bounding box center [710, 150] width 938 height 27
